Goal: Find specific page/section: Find specific page/section

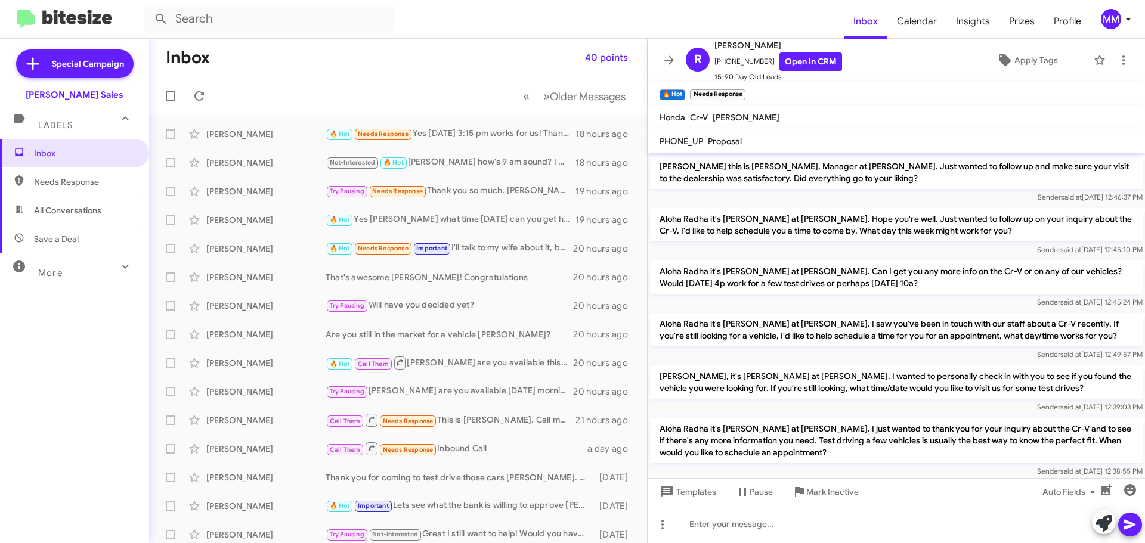
scroll to position [317, 0]
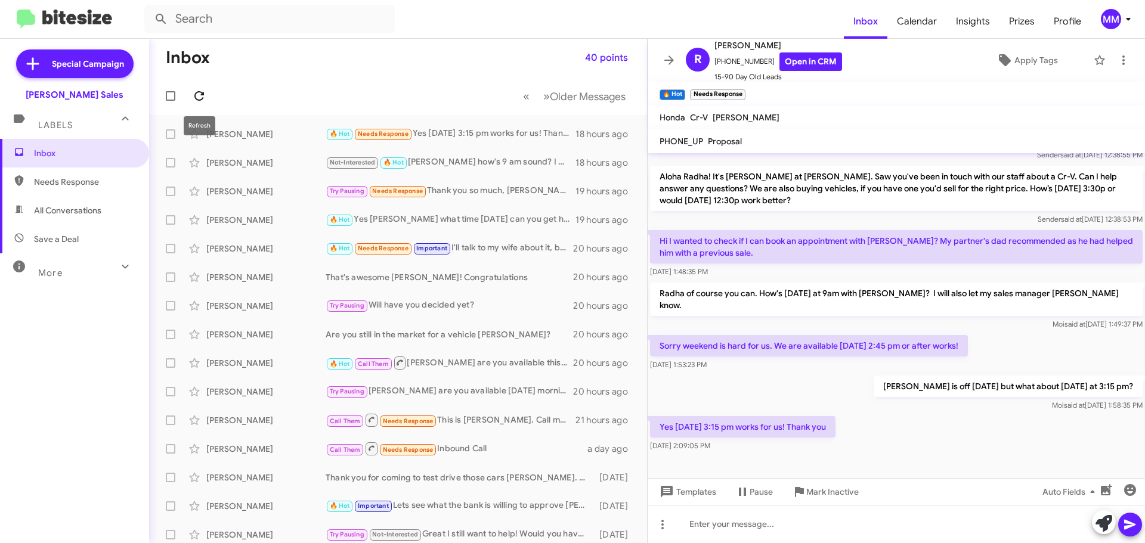
click at [202, 95] on icon at bounding box center [199, 96] width 10 height 10
click at [253, 506] on div "[PERSON_NAME]" at bounding box center [265, 506] width 119 height 12
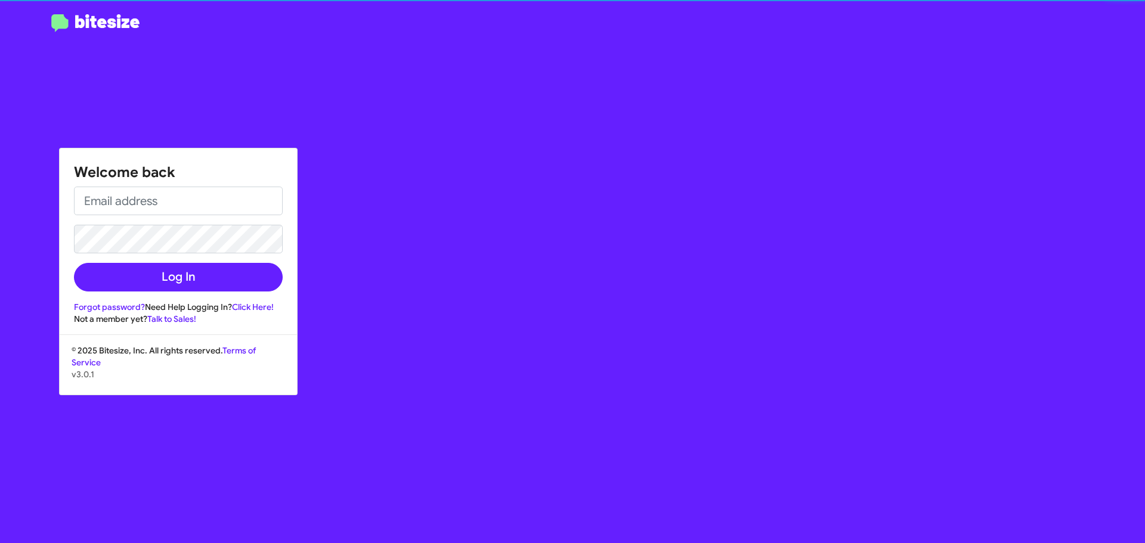
type input "[EMAIL_ADDRESS][DOMAIN_NAME]"
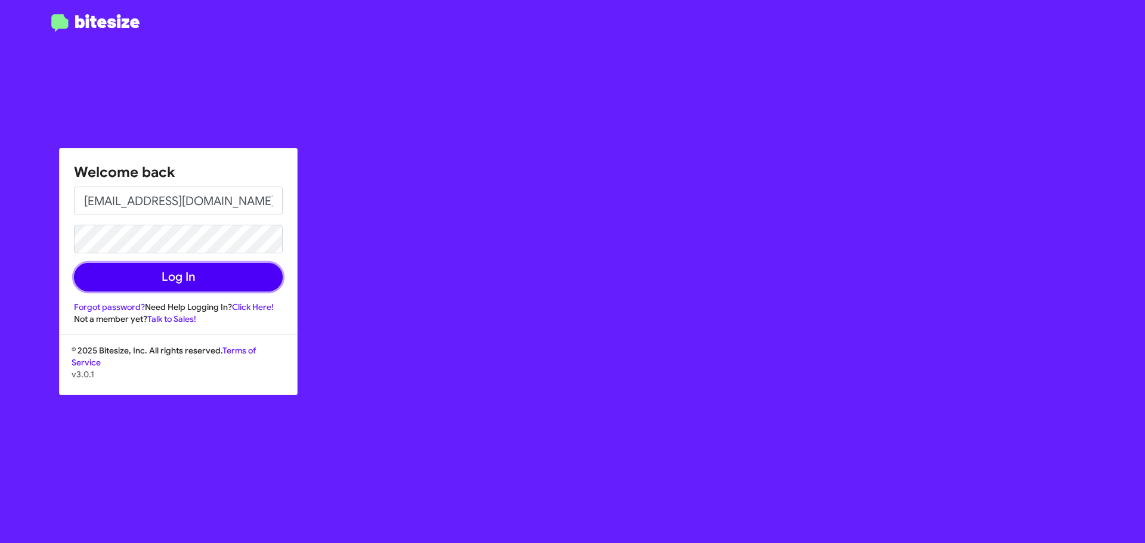
click at [169, 290] on button "Log In" at bounding box center [178, 277] width 209 height 29
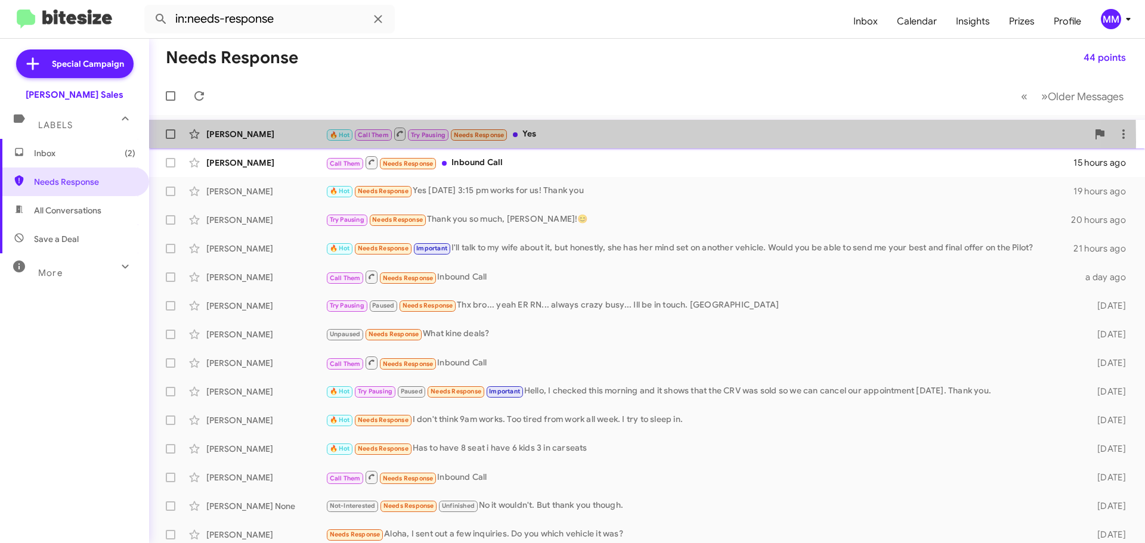
click at [285, 142] on div "[PERSON_NAME] 🔥 Hot Call Them Try Pausing Needs Response Yes 3 hours ago" at bounding box center [647, 134] width 977 height 24
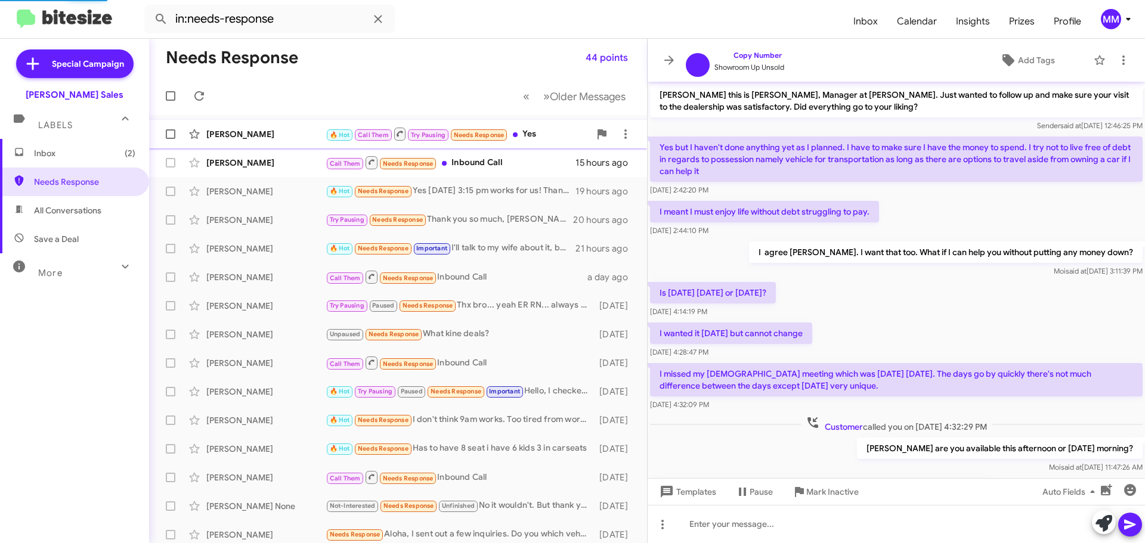
scroll to position [155, 0]
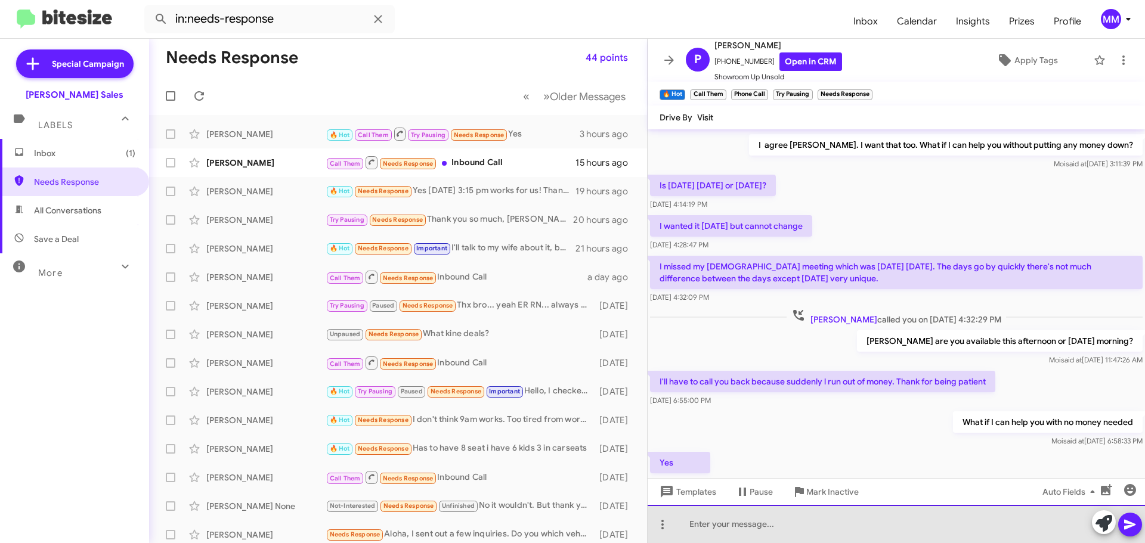
click at [706, 523] on div at bounding box center [895, 524] width 497 height 38
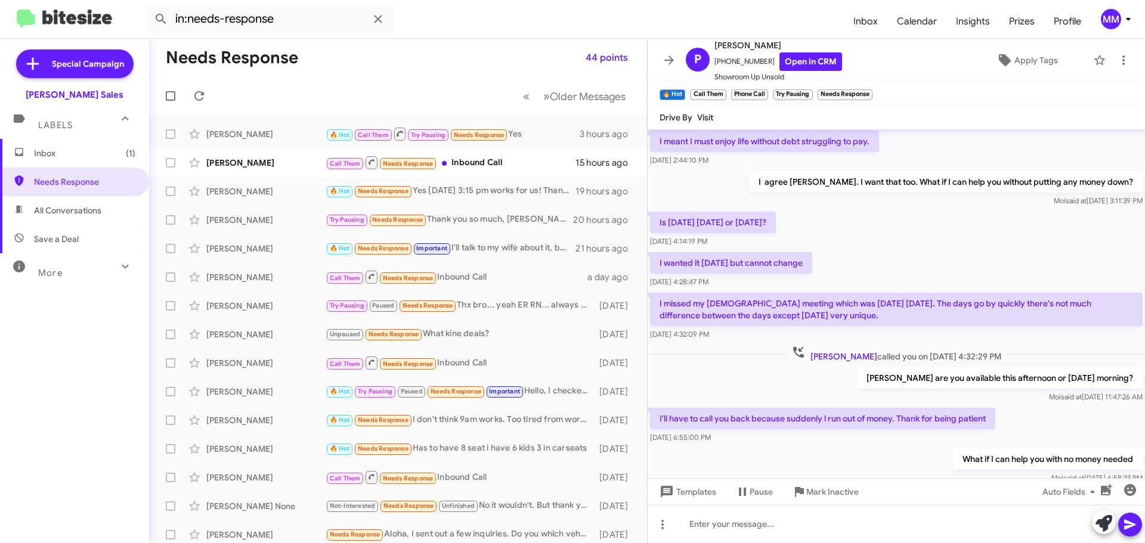
scroll to position [203, 0]
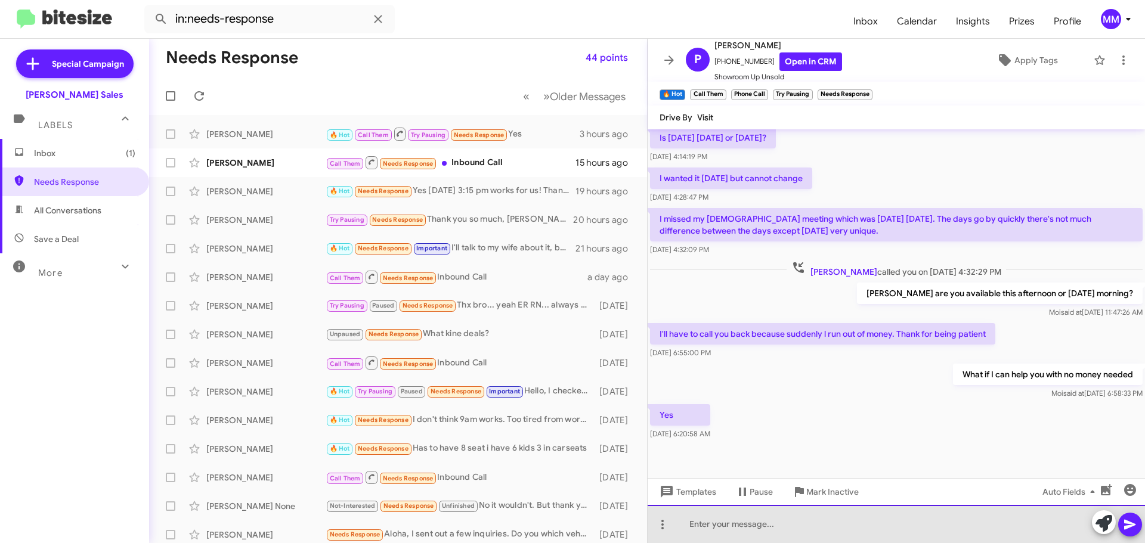
drag, startPoint x: 733, startPoint y: 535, endPoint x: 725, endPoint y: 540, distance: 9.1
click at [727, 538] on div at bounding box center [895, 524] width 497 height 38
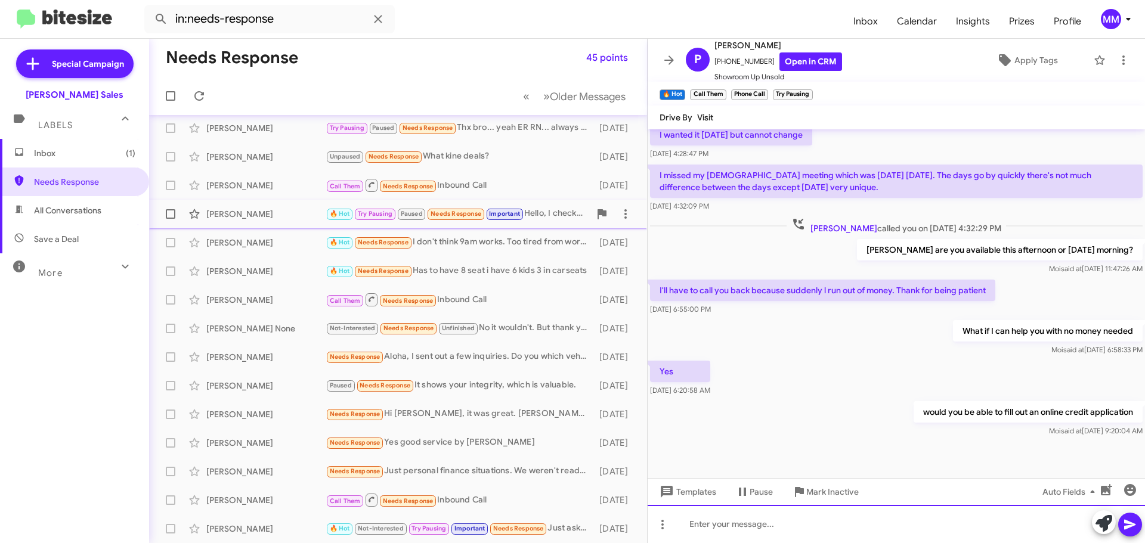
scroll to position [0, 0]
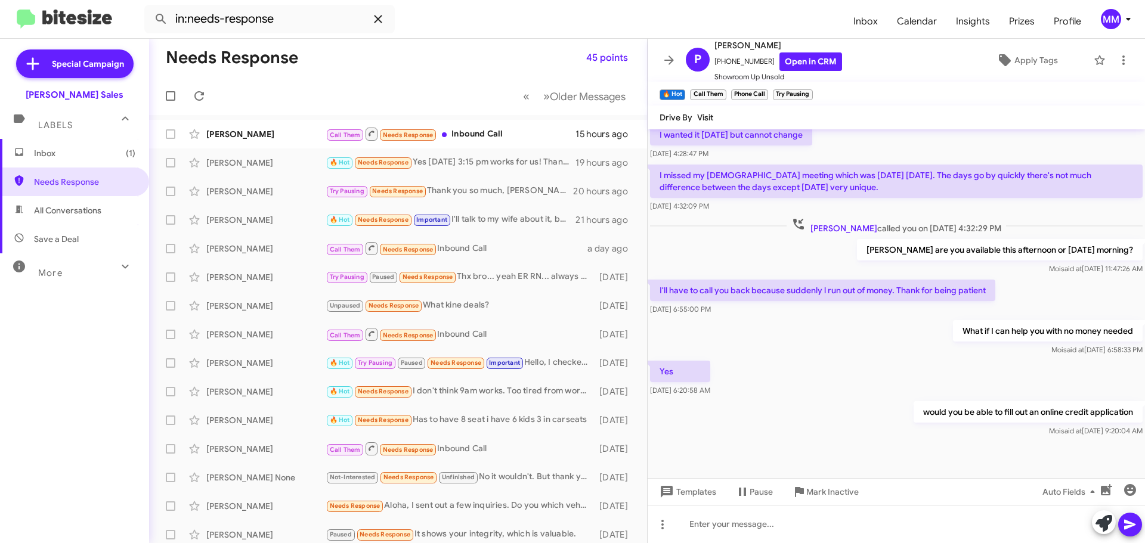
click at [377, 19] on icon at bounding box center [378, 19] width 8 height 8
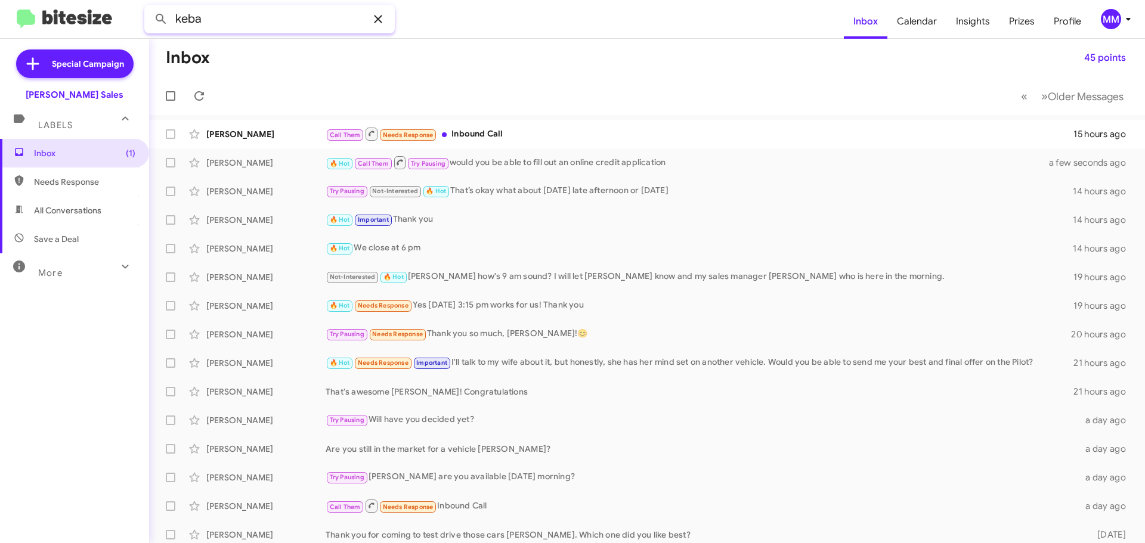
type input "keba"
click at [149, 7] on button at bounding box center [161, 19] width 24 height 24
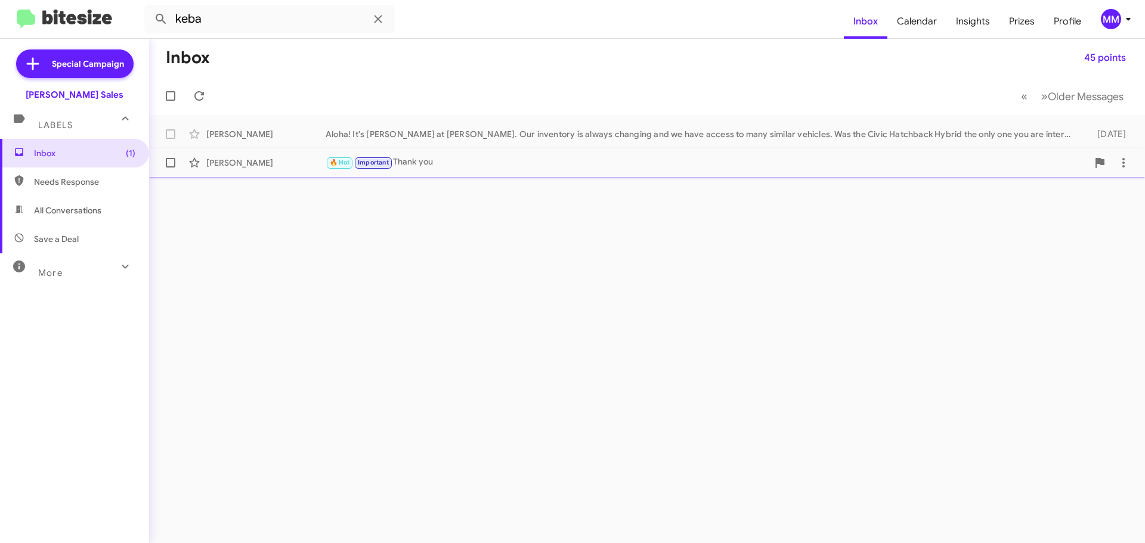
click at [258, 163] on div "[PERSON_NAME]" at bounding box center [265, 163] width 119 height 12
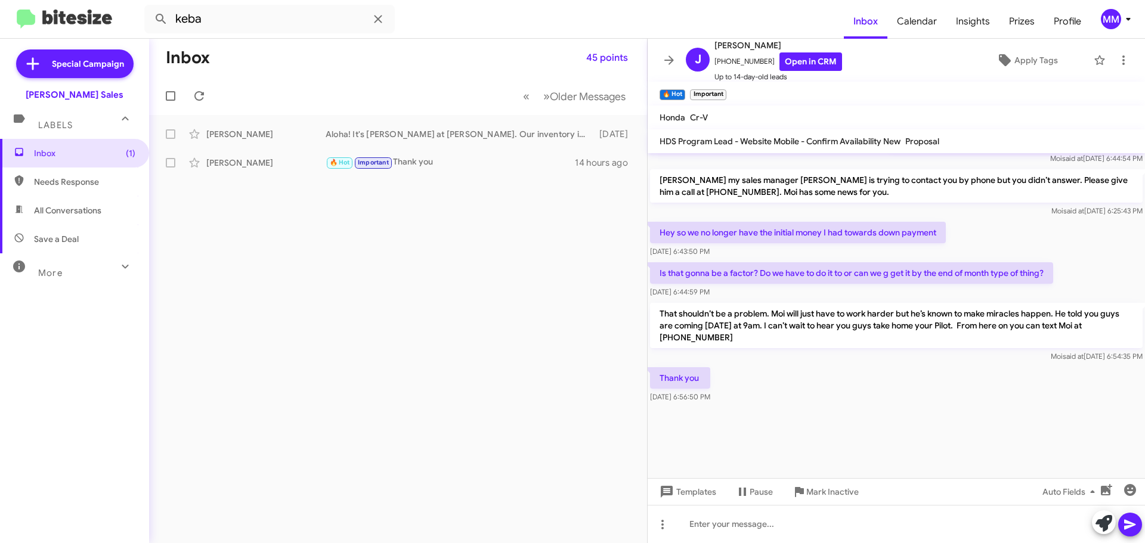
scroll to position [847, 0]
click at [380, 17] on icon at bounding box center [378, 19] width 8 height 8
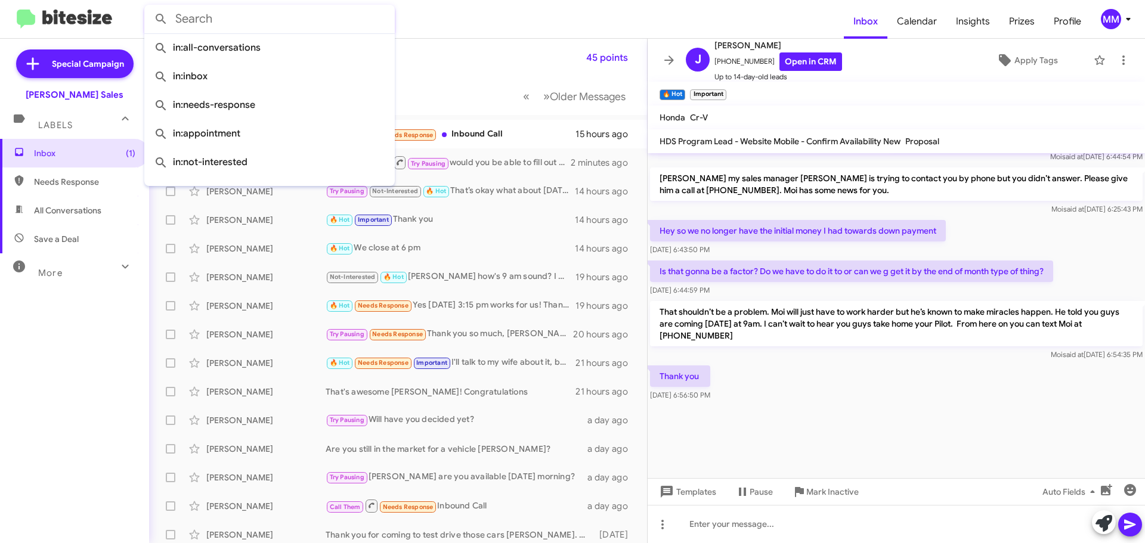
click at [498, 16] on form at bounding box center [493, 19] width 699 height 29
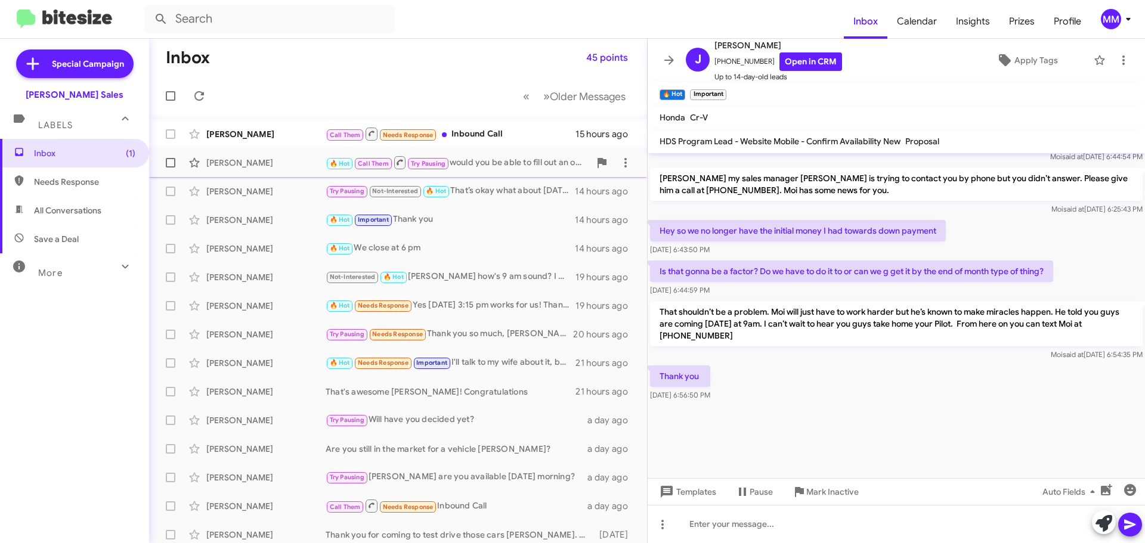
click at [265, 163] on div "[PERSON_NAME]" at bounding box center [265, 163] width 119 height 12
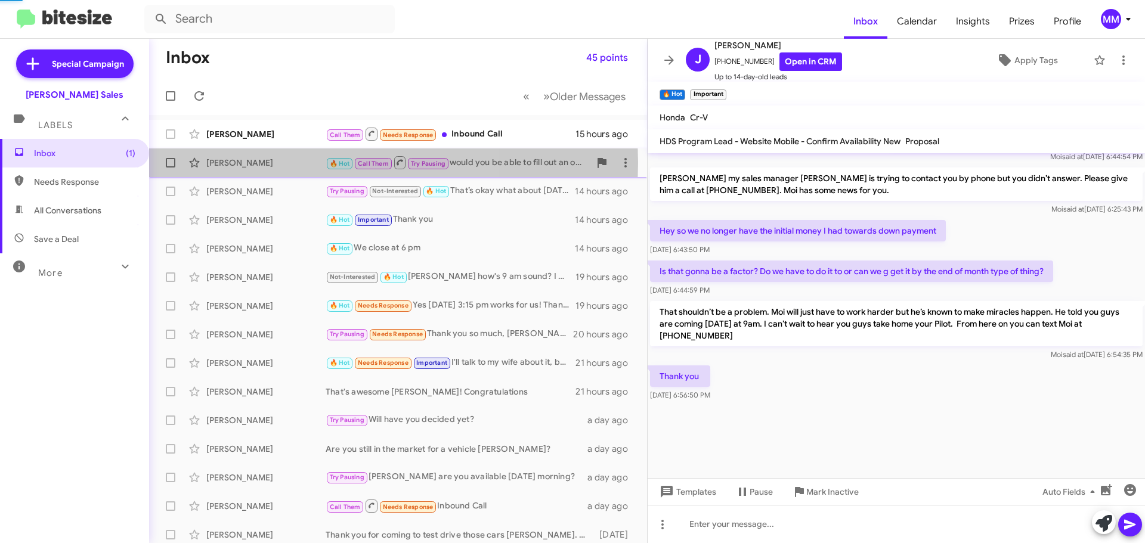
scroll to position [246, 0]
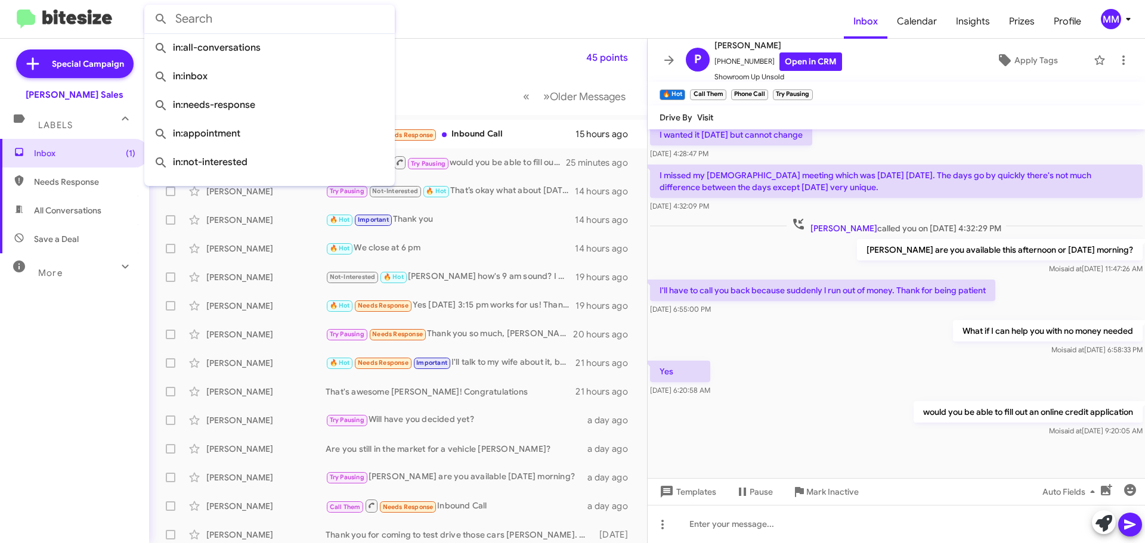
click at [213, 17] on input "text" at bounding box center [269, 19] width 250 height 29
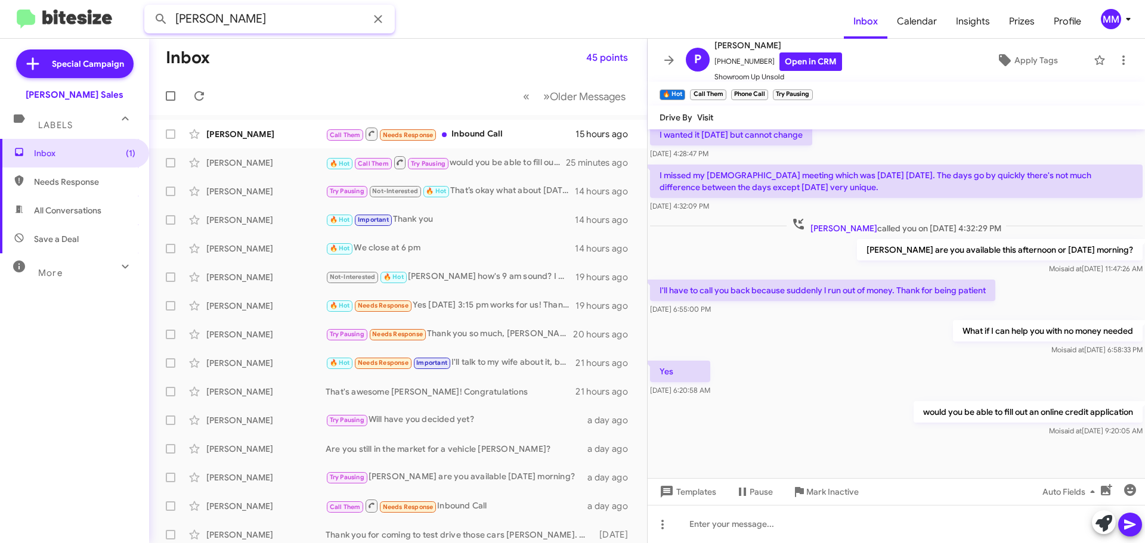
type input "[PERSON_NAME]"
click at [149, 7] on button at bounding box center [161, 19] width 24 height 24
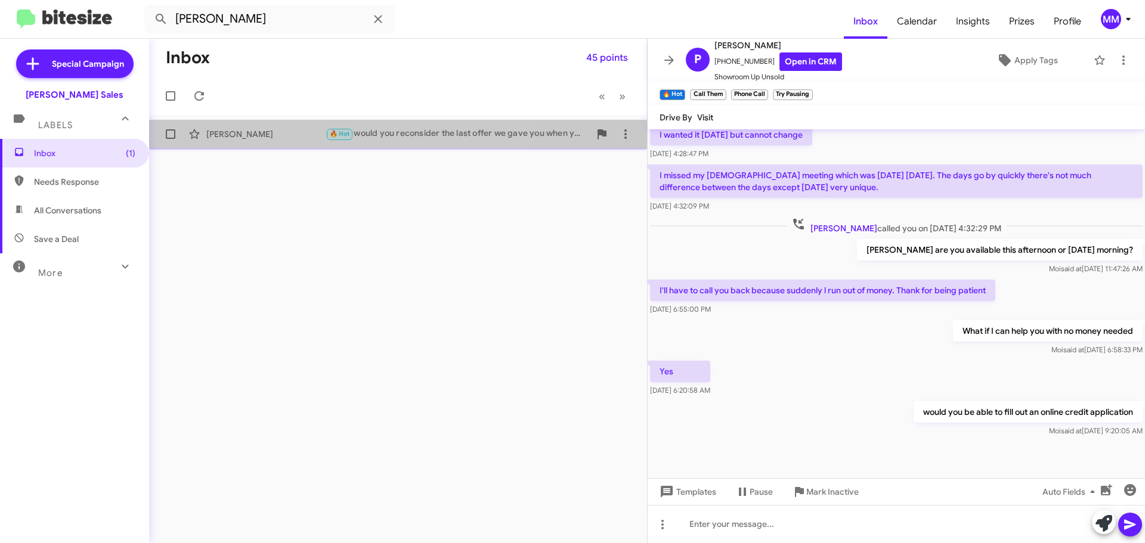
click at [286, 144] on div "[PERSON_NAME] 🔥 Hot would you reconsider the last offer we gave you when you? a…" at bounding box center [398, 134] width 479 height 24
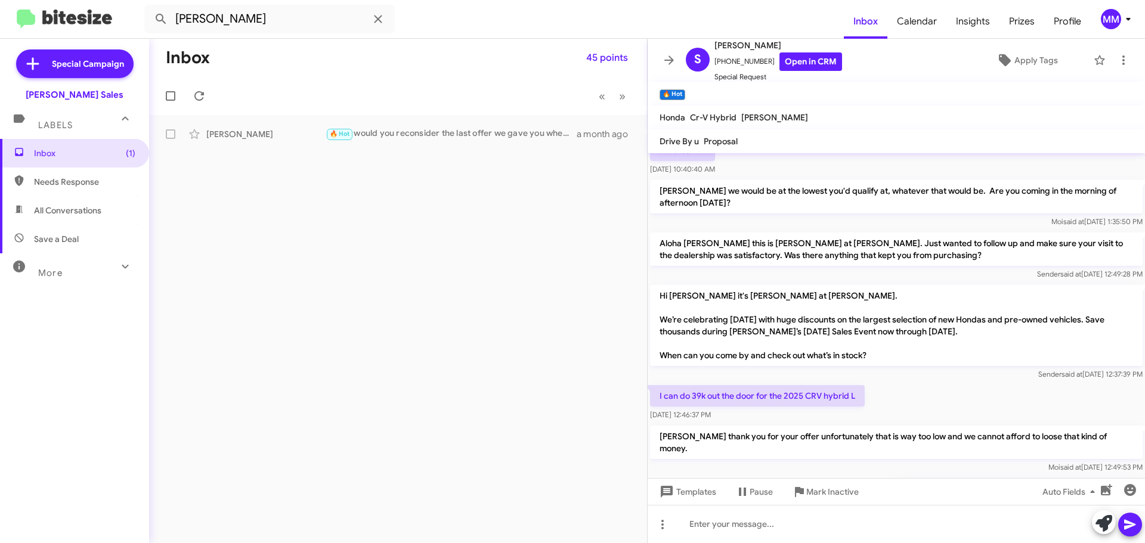
scroll to position [479, 0]
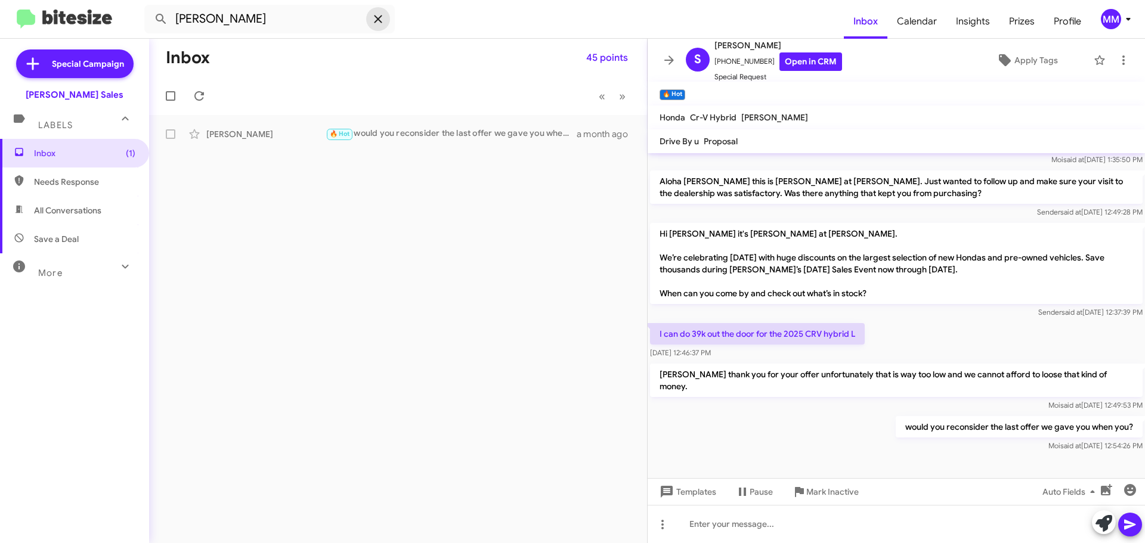
click at [380, 20] on icon at bounding box center [378, 19] width 8 height 8
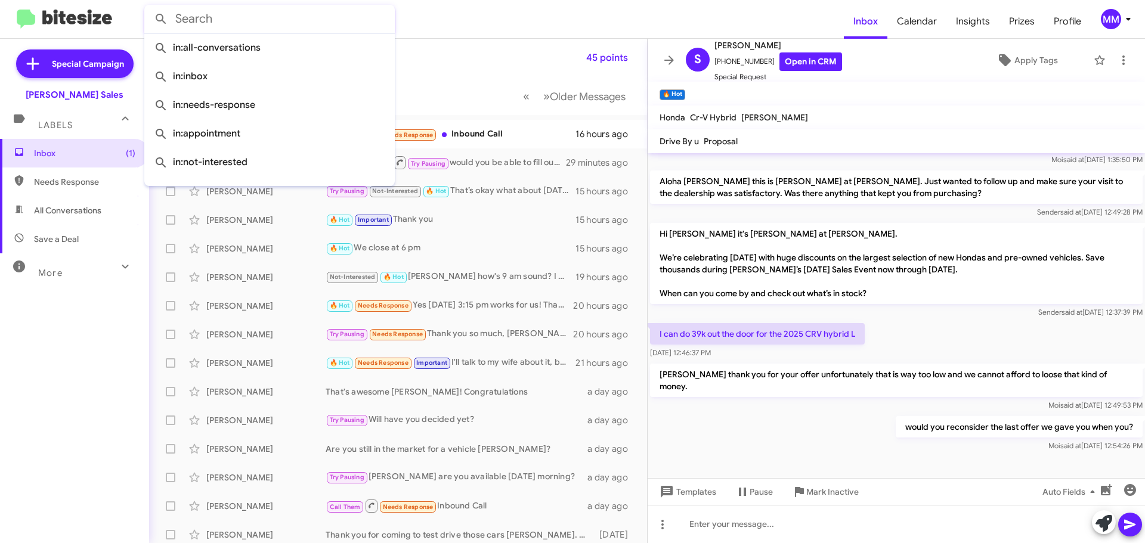
click at [537, 32] on form at bounding box center [493, 19] width 699 height 29
click at [193, 22] on input "text" at bounding box center [269, 19] width 250 height 29
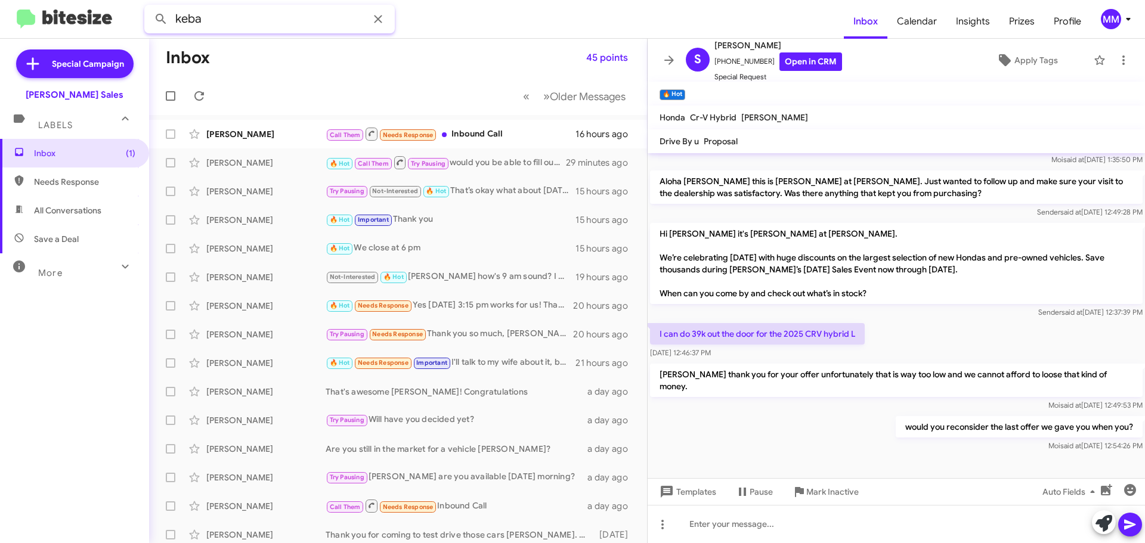
type input "keba"
click at [149, 7] on button at bounding box center [161, 19] width 24 height 24
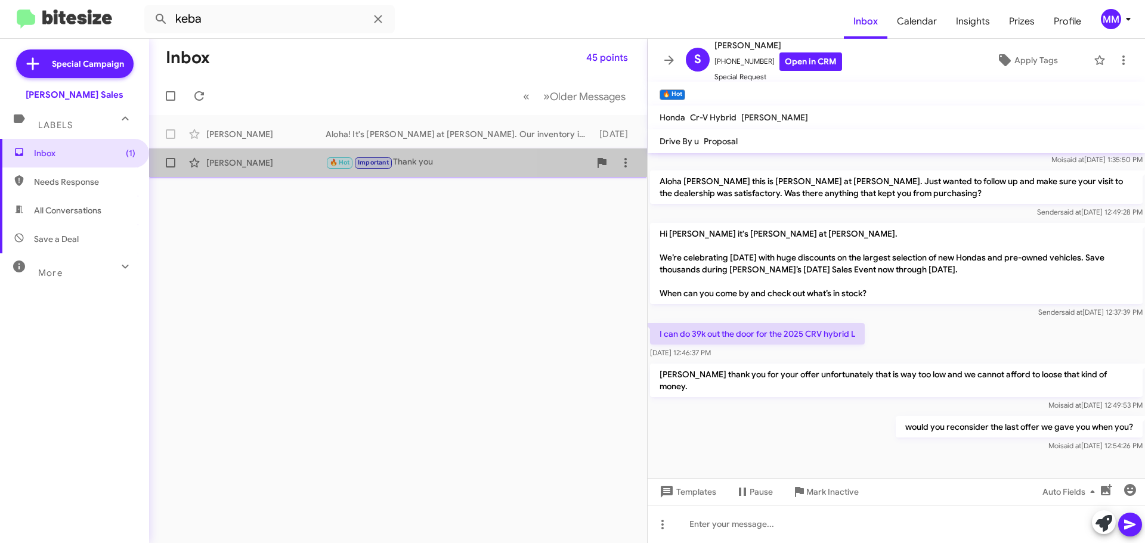
click at [289, 168] on div "[PERSON_NAME]" at bounding box center [265, 163] width 119 height 12
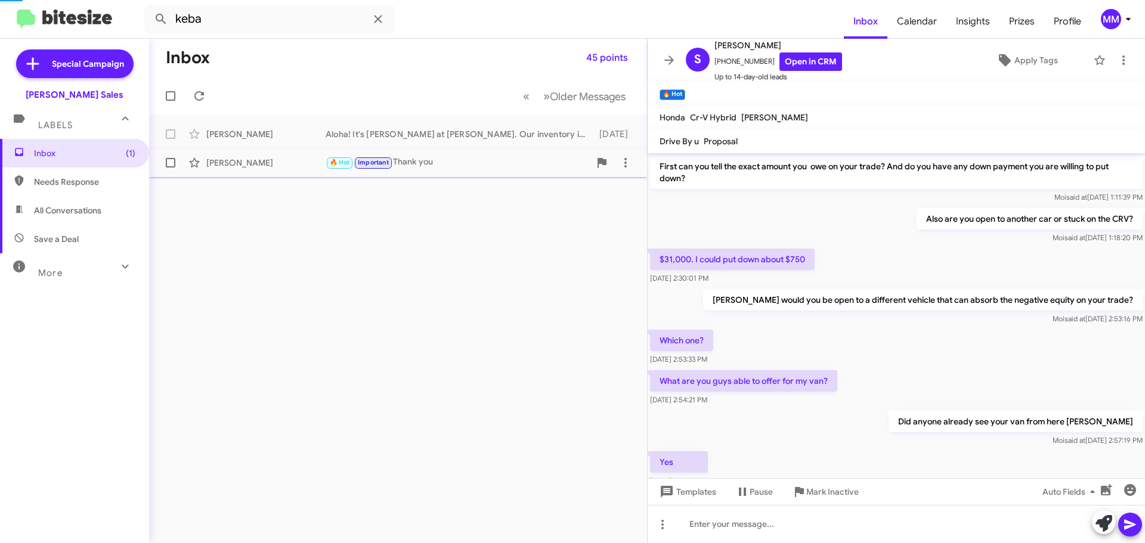
scroll to position [60, 0]
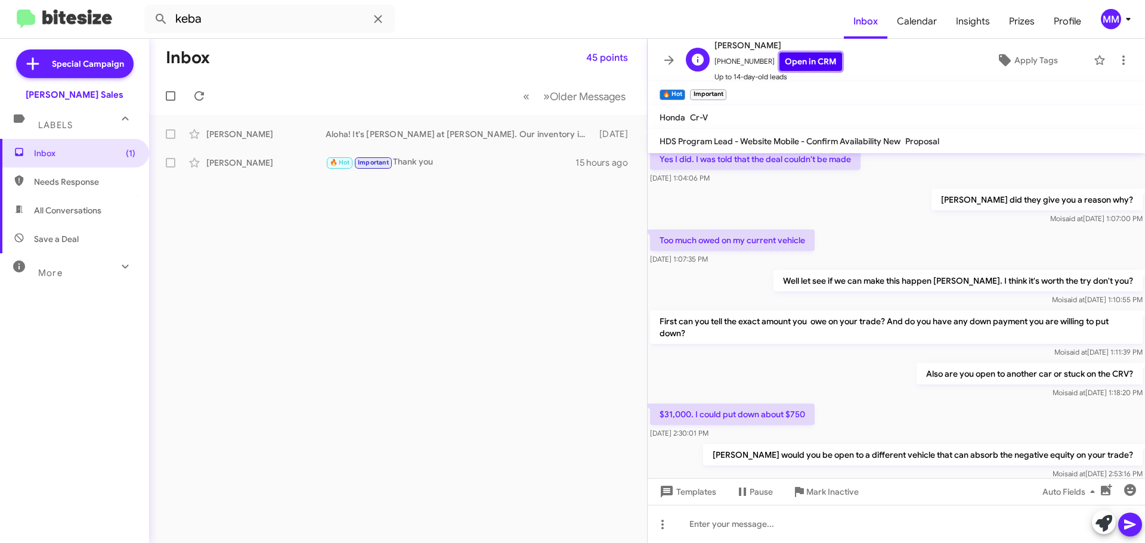
click at [808, 64] on link "Open in CRM" at bounding box center [810, 61] width 63 height 18
